Goal: Task Accomplishment & Management: Manage account settings

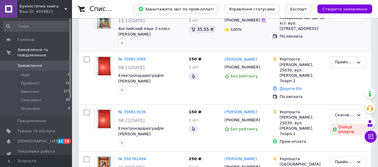
scroll to position [60, 0]
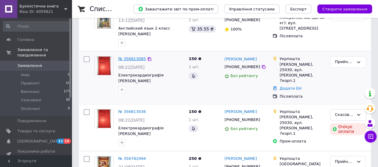
click at [132, 57] on link "№ 356813085" at bounding box center [132, 59] width 28 height 4
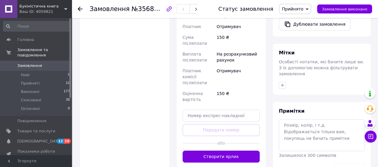
scroll to position [239, 0]
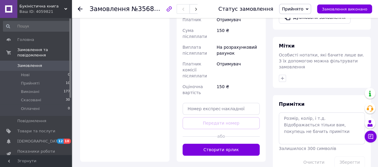
click at [217, 144] on button "Створити ярлик" at bounding box center [221, 150] width 77 height 12
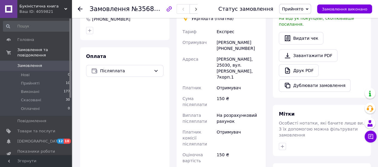
scroll to position [179, 0]
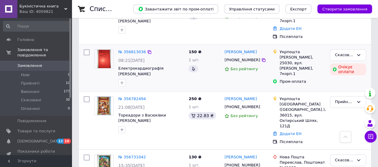
scroll to position [150, 0]
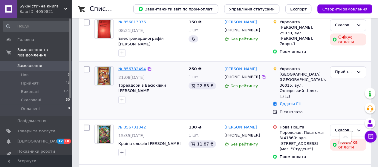
click at [126, 67] on link "№ 356782494" at bounding box center [132, 69] width 28 height 4
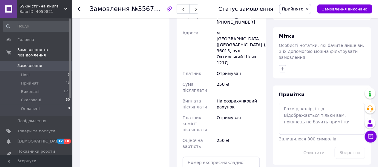
scroll to position [299, 0]
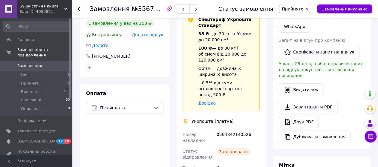
scroll to position [60, 0]
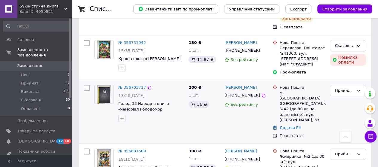
scroll to position [239, 0]
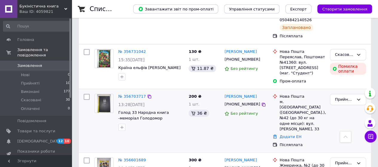
click at [109, 94] on img at bounding box center [104, 103] width 14 height 19
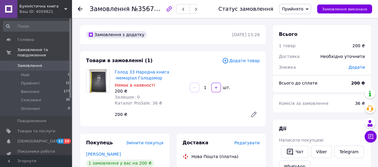
click at [102, 74] on img at bounding box center [98, 80] width 18 height 23
click at [131, 70] on link "Голод 33 Народна книга -меморіал Голодомор" at bounding box center [142, 75] width 54 height 11
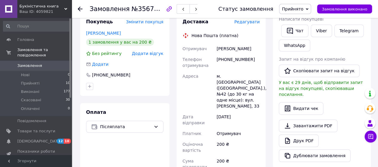
scroll to position [150, 0]
